Goal: Transaction & Acquisition: Obtain resource

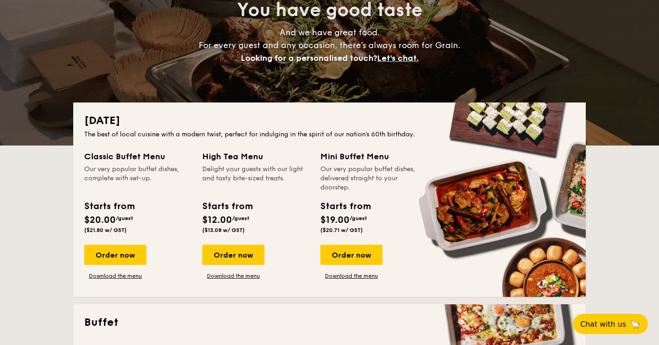
scroll to position [111, 0]
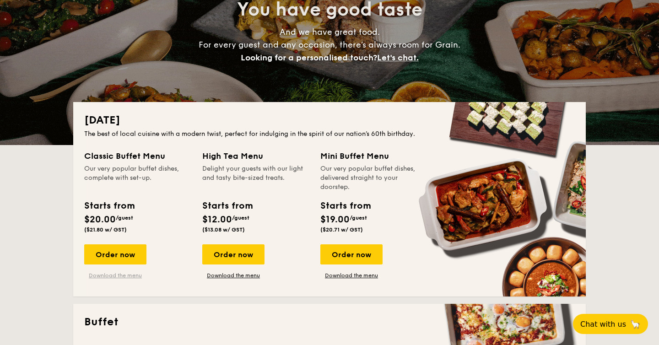
click at [117, 277] on link "Download the menu" at bounding box center [115, 275] width 62 height 7
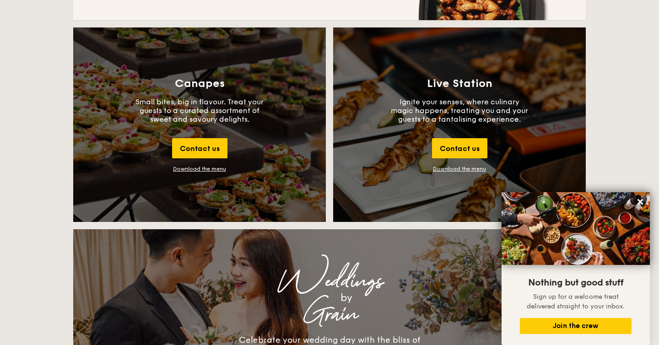
scroll to position [995, 0]
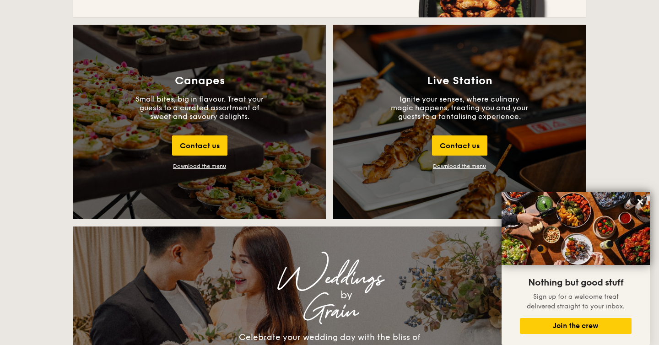
click at [214, 170] on div "Canapes Small bites, big in flavour. Treat your guests to a curated assortment …" at bounding box center [199, 122] width 252 height 194
click at [210, 165] on div "Download the menu" at bounding box center [199, 166] width 53 height 6
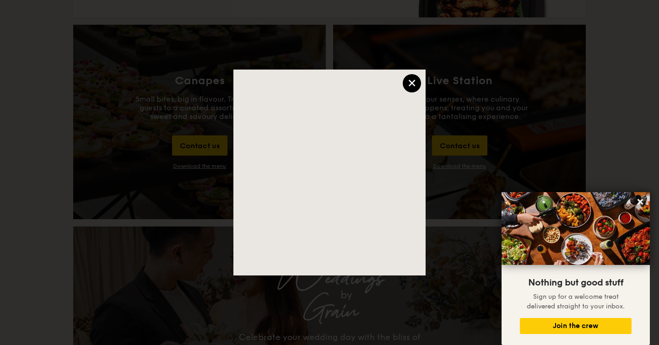
scroll to position [997, 0]
click at [409, 85] on div "×" at bounding box center [411, 83] width 18 height 18
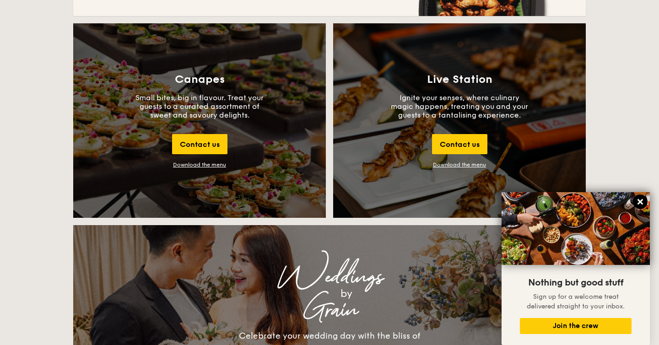
click at [640, 202] on icon at bounding box center [639, 201] width 5 height 5
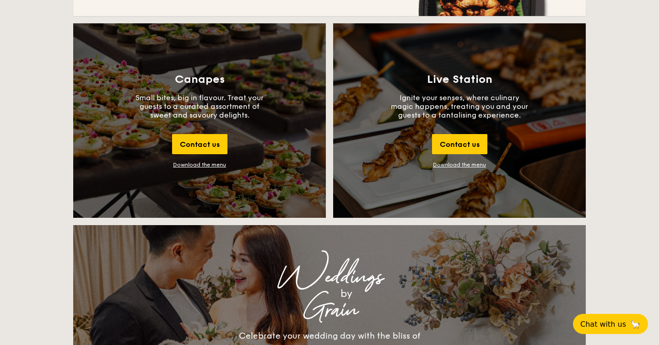
click at [199, 163] on div "Download the menu" at bounding box center [199, 164] width 53 height 6
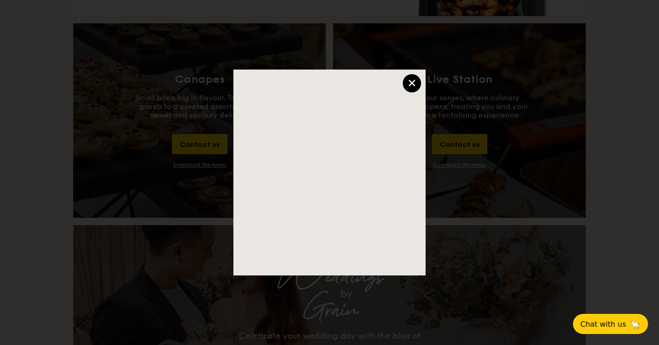
click at [418, 80] on div "×" at bounding box center [411, 83] width 18 height 18
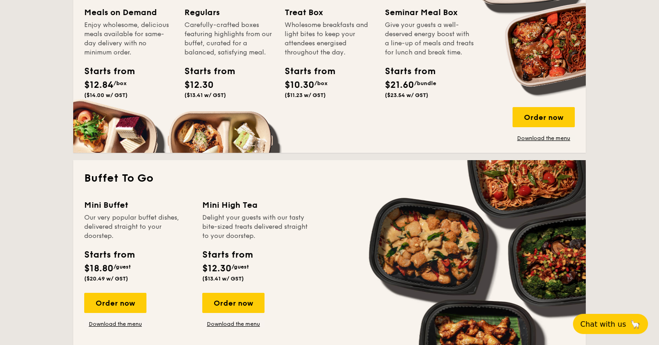
scroll to position [660, 0]
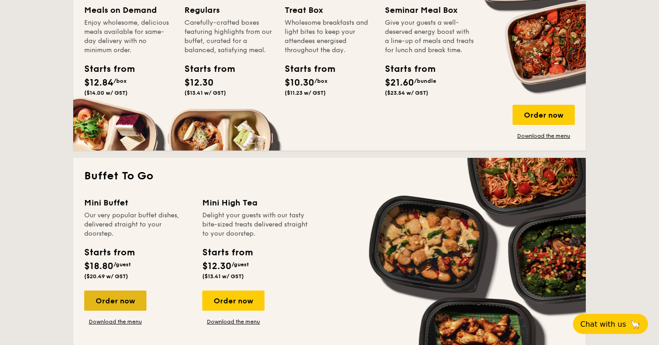
click at [120, 294] on div "Order now" at bounding box center [115, 300] width 62 height 20
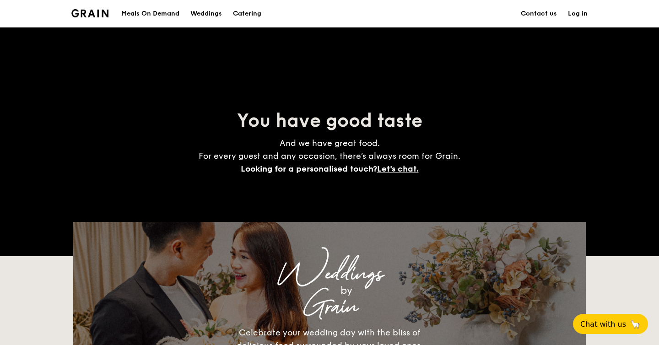
scroll to position [1660, 0]
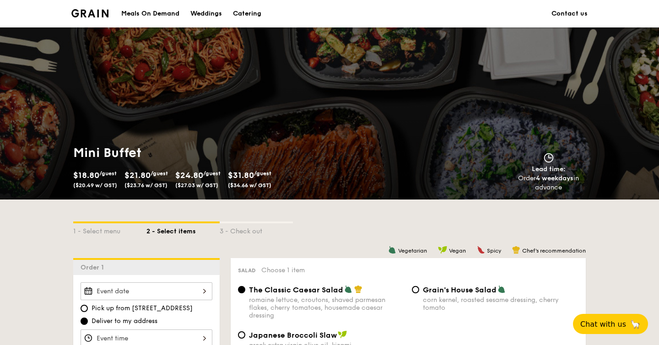
click at [107, 11] on img at bounding box center [89, 13] width 37 height 8
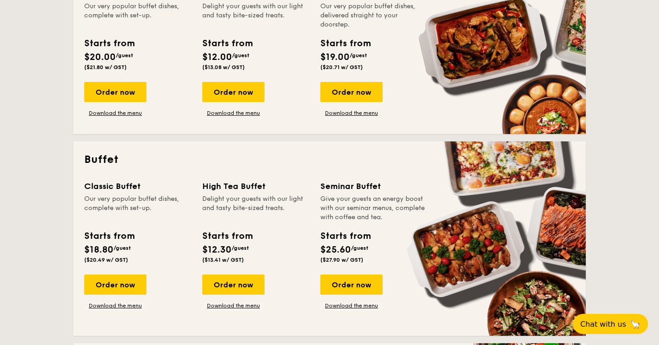
scroll to position [315, 0]
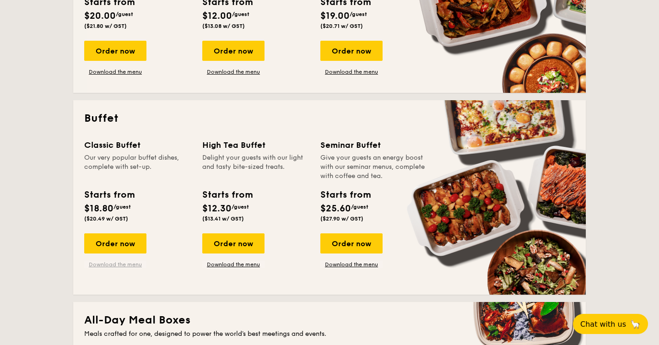
click at [117, 261] on link "Download the menu" at bounding box center [115, 264] width 62 height 7
